Goal: Check status: Check status

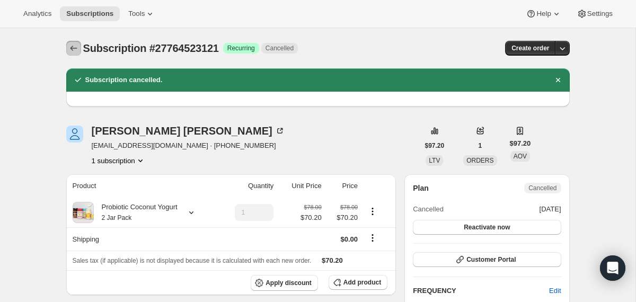
click at [72, 49] on icon "Subscriptions" at bounding box center [73, 48] width 11 height 11
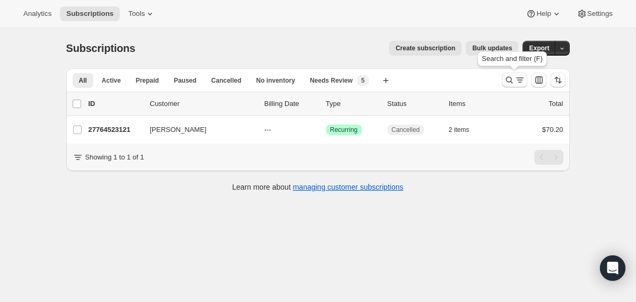
click at [507, 85] on icon "Search and filter results" at bounding box center [509, 80] width 11 height 11
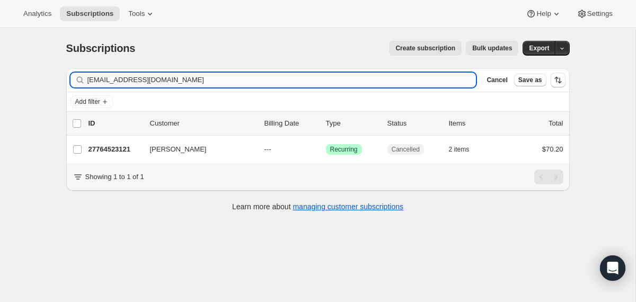
click at [317, 81] on input "[EMAIL_ADDRESS][DOMAIN_NAME]" at bounding box center [281, 80] width 389 height 15
click at [181, 86] on input "[EMAIL_ADDRESS][DOMAIN_NAME]" at bounding box center [281, 80] width 389 height 15
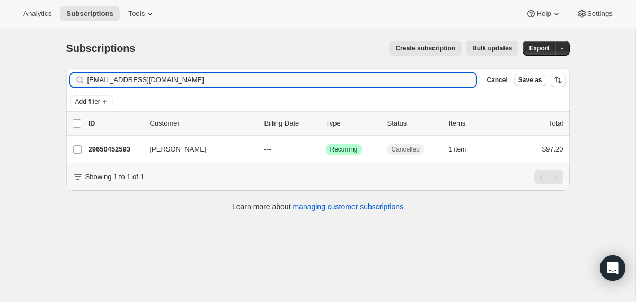
click at [181, 86] on input "[EMAIL_ADDRESS][DOMAIN_NAME]" at bounding box center [281, 80] width 389 height 15
type input "[EMAIL_ADDRESS][DOMAIN_NAME]"
